Goal: Task Accomplishment & Management: Use online tool/utility

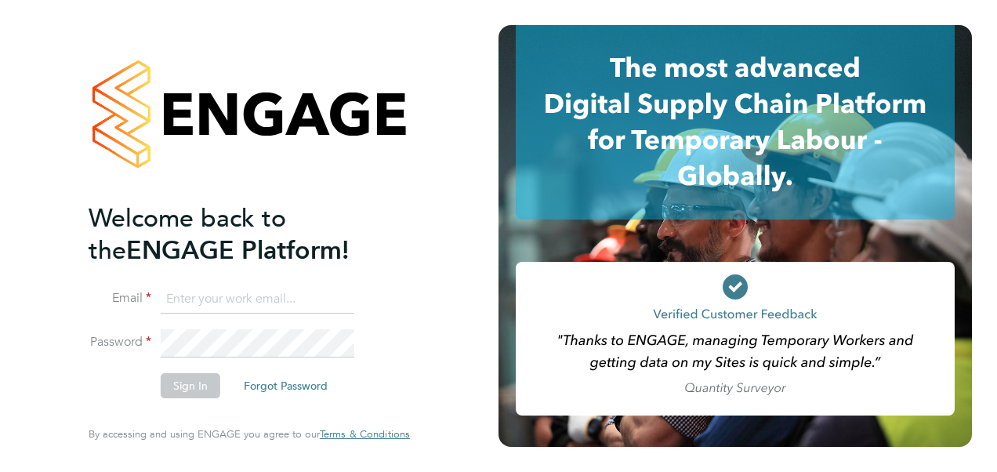
click at [261, 295] on input at bounding box center [258, 299] width 194 height 28
paste input "payroll.downloadqueries@hays.com"
type input "payroll.downloadqueries@hays.com"
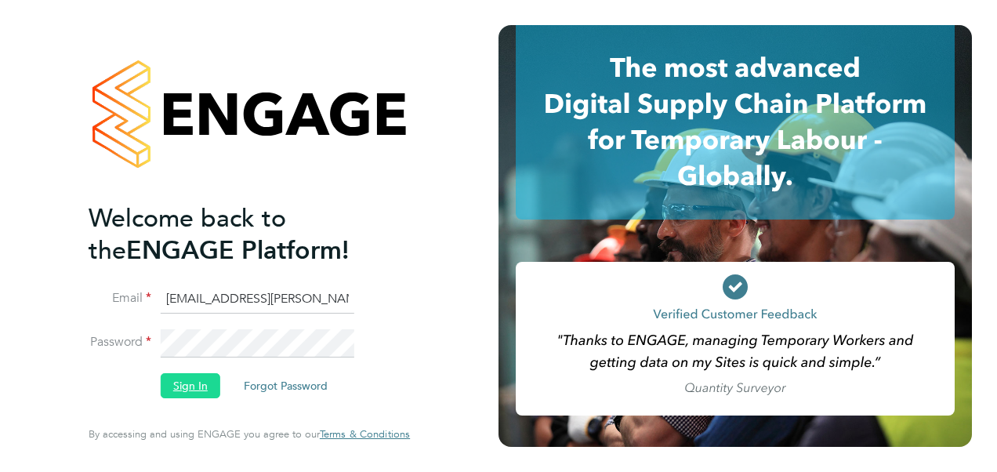
click at [194, 384] on button "Sign In" at bounding box center [191, 385] width 60 height 25
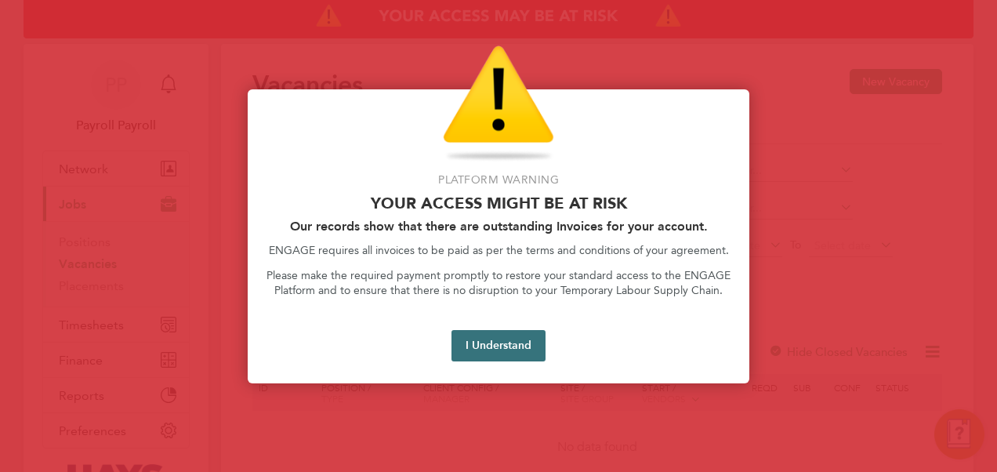
click at [481, 345] on button "I Understand" at bounding box center [499, 345] width 94 height 31
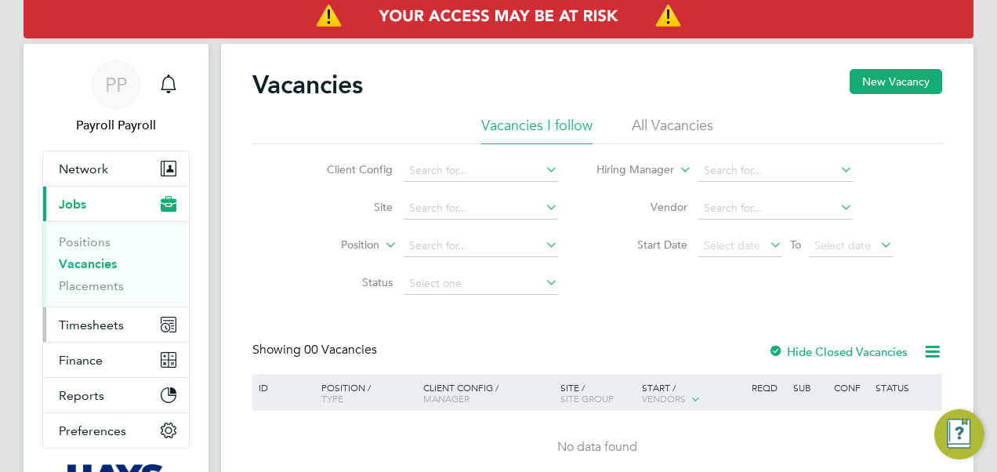
click at [92, 325] on span "Timesheets" at bounding box center [91, 325] width 65 height 15
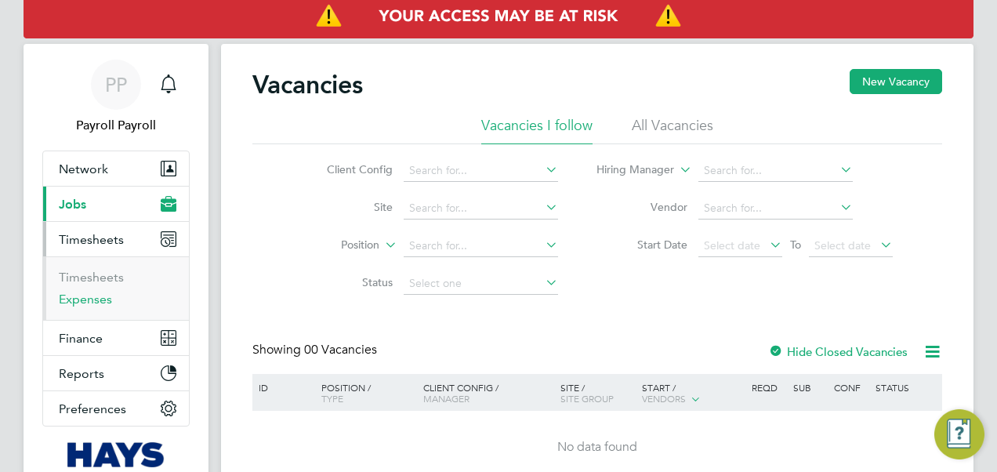
click at [96, 293] on link "Expenses" at bounding box center [85, 299] width 53 height 15
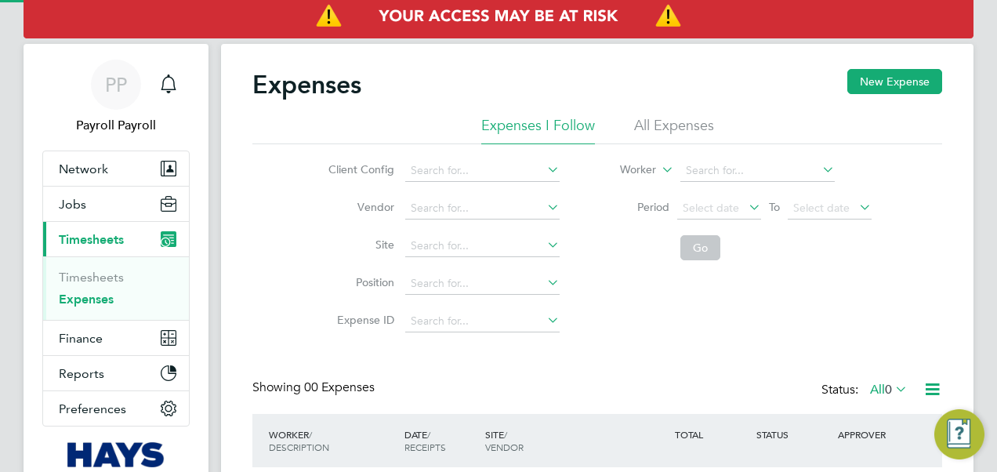
click at [689, 126] on li "All Expenses" at bounding box center [674, 130] width 80 height 28
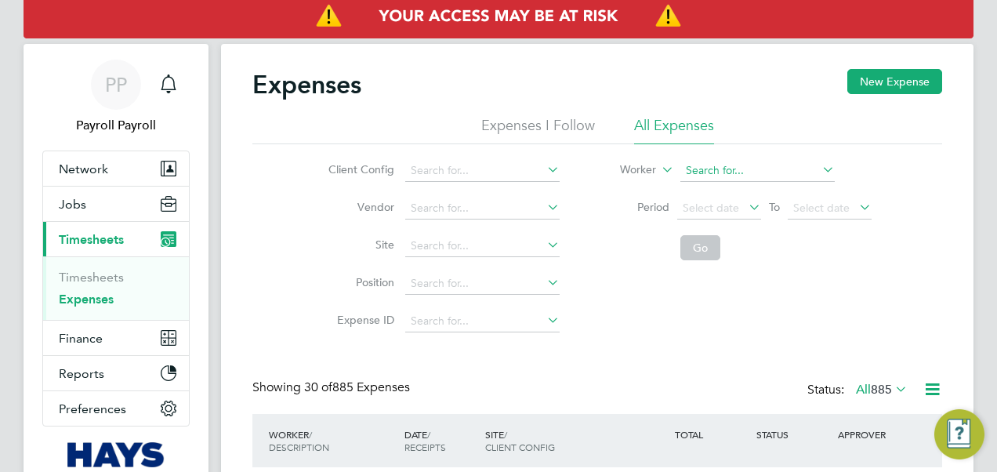
click at [699, 168] on input at bounding box center [758, 171] width 154 height 22
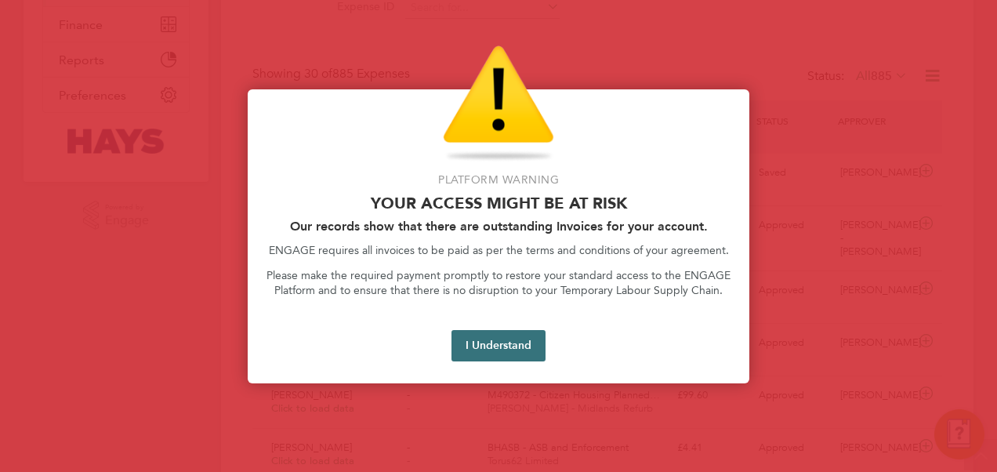
click at [477, 344] on button "I Understand" at bounding box center [499, 345] width 94 height 31
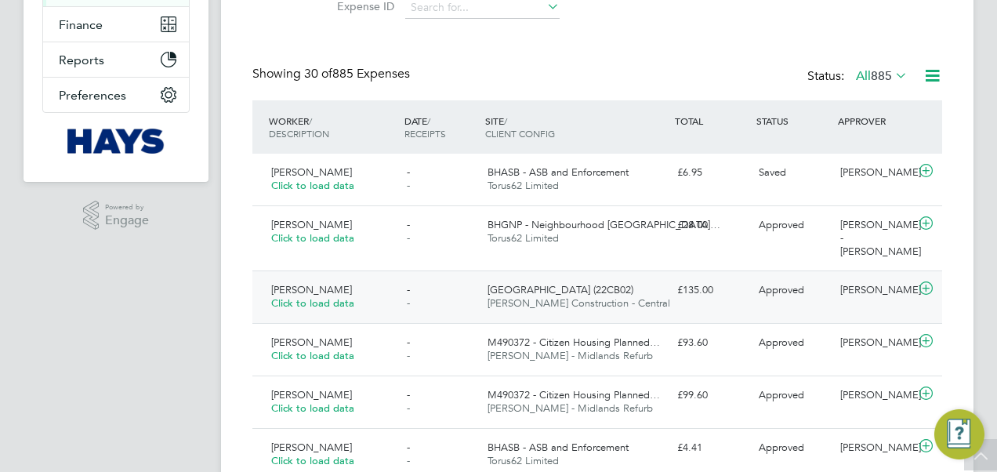
click at [320, 291] on span "[PERSON_NAME]" at bounding box center [311, 289] width 81 height 13
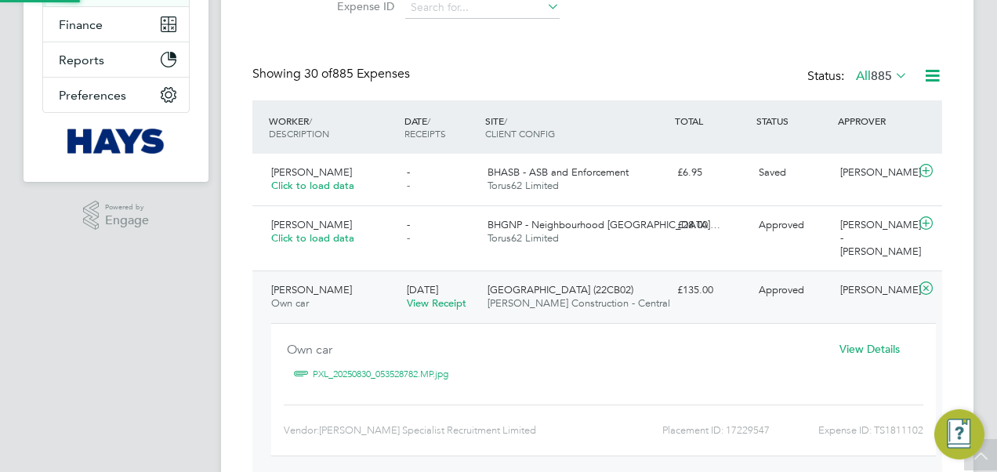
scroll to position [25, 282]
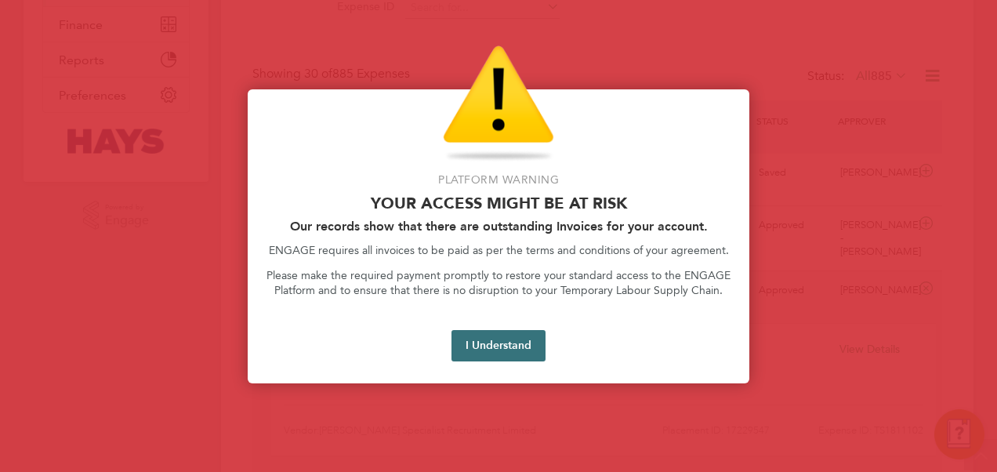
click at [467, 347] on button "I Understand" at bounding box center [499, 345] width 94 height 31
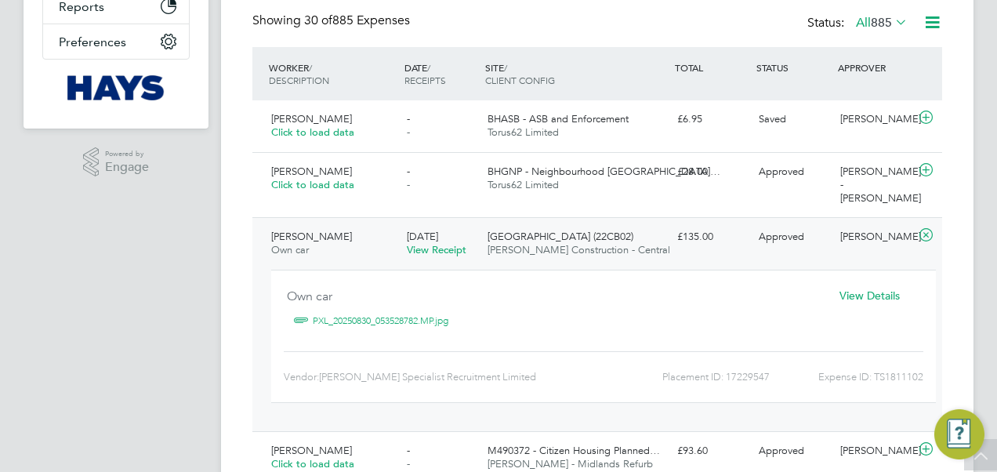
scroll to position [392, 0]
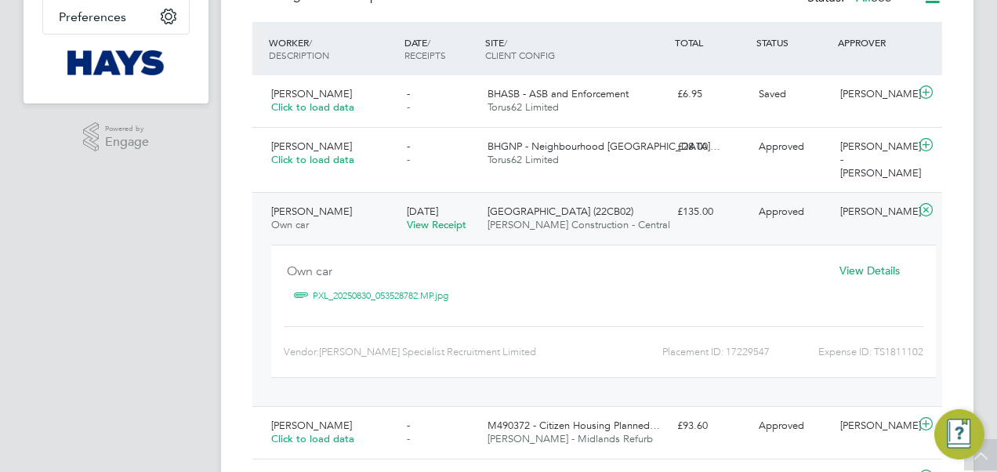
click at [373, 298] on link "PXL_20250830_053528782.MP.jpg" at bounding box center [381, 296] width 136 height 24
